Goal: Transaction & Acquisition: Purchase product/service

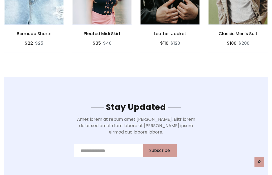
scroll to position [800, 0]
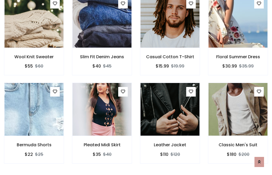
click at [136, 87] on div "Leather Jacket $110 $120" at bounding box center [170, 127] width 68 height 88
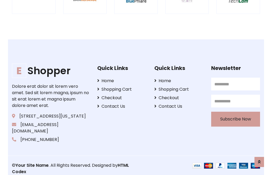
scroll to position [1011, 0]
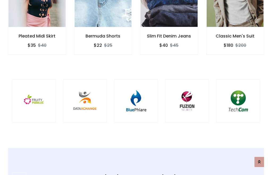
click at [136, 87] on img at bounding box center [136, 101] width 30 height 30
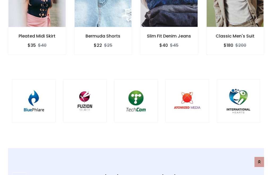
click at [136, 87] on img at bounding box center [136, 101] width 30 height 30
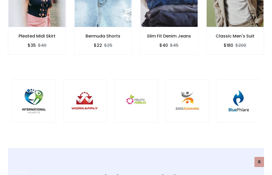
click at [136, 87] on img at bounding box center [136, 101] width 30 height 30
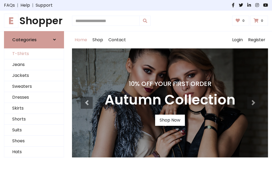
click at [34, 54] on link "T-Shirts" at bounding box center [33, 53] width 59 height 11
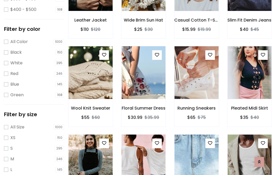
scroll to position [27, 0]
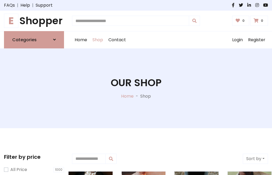
click at [34, 21] on h1 "E Shopper" at bounding box center [34, 21] width 60 height 12
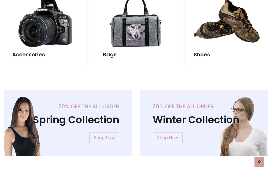
scroll to position [516, 0]
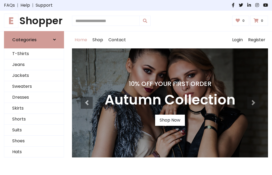
scroll to position [174, 0]
